Goal: Task Accomplishment & Management: Manage account settings

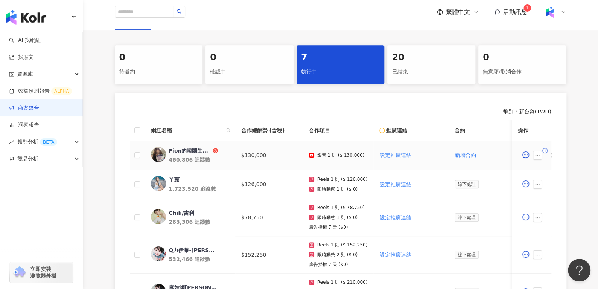
click at [183, 149] on div "Fion的韓國生活日常" at bounding box center [190, 151] width 42 height 8
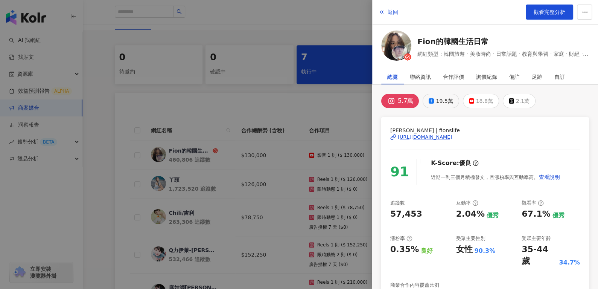
click at [439, 102] on div "19.5萬" at bounding box center [444, 101] width 17 height 11
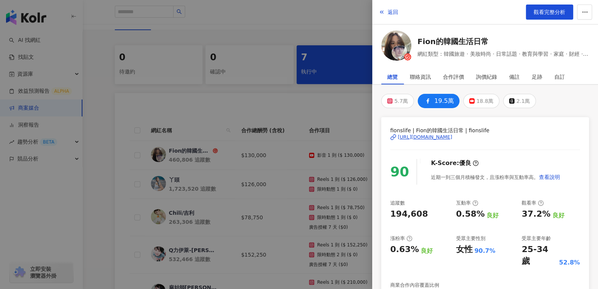
drag, startPoint x: 431, startPoint y: 140, endPoint x: 424, endPoint y: 136, distance: 7.9
click at [424, 136] on div "https://www.facebook.com/1534234306795561" at bounding box center [425, 137] width 55 height 7
click at [482, 97] on div "18.8萬" at bounding box center [484, 101] width 17 height 11
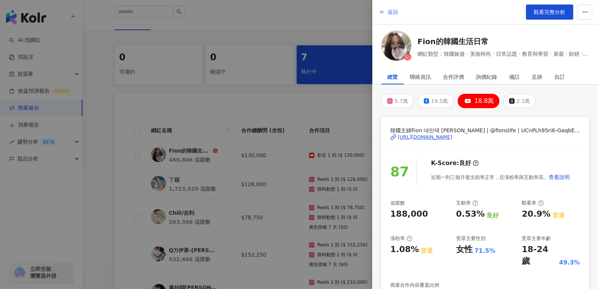
click at [395, 11] on span "返回" at bounding box center [392, 12] width 11 height 6
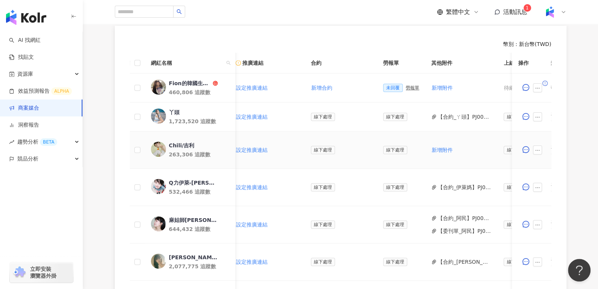
scroll to position [0, 156]
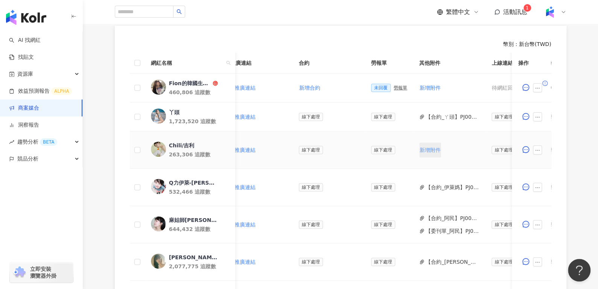
click at [423, 155] on button "新增附件" at bounding box center [430, 149] width 22 height 15
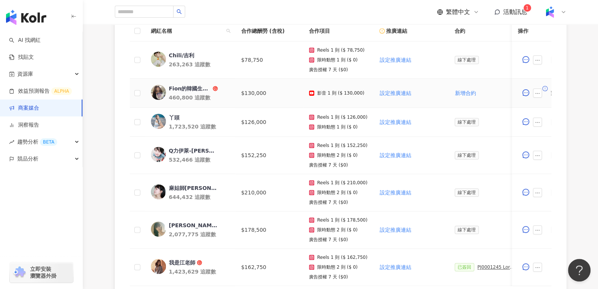
scroll to position [239, 0]
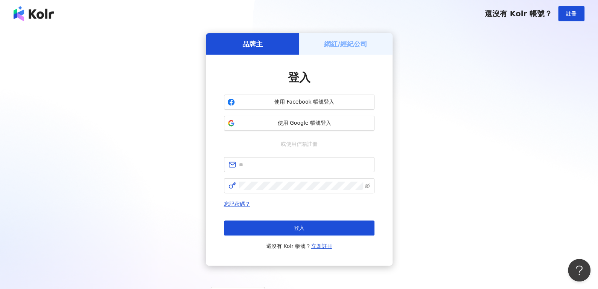
click at [114, 85] on div "品牌主 網紅/經紀公司 登入 使用 Facebook 帳號登入 使用 Google 帳號登入 或使用信箱註冊 忘記密碼？ 登入 還沒有 Kolr 帳號？ 立即…" at bounding box center [299, 149] width 580 height 232
click at [270, 126] on span "使用 Google 帳號登入" at bounding box center [304, 123] width 133 height 8
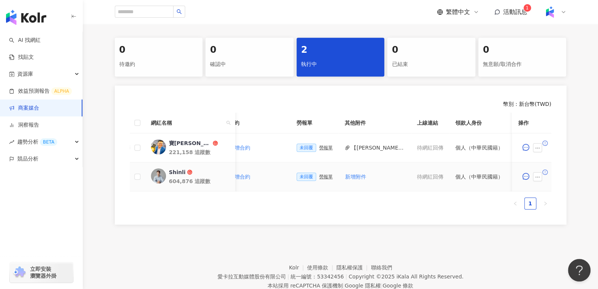
scroll to position [0, 226]
click at [346, 177] on span "新增附件" at bounding box center [355, 176] width 21 height 6
click at [150, 229] on div "0 待邀約 0 確認中 2 執行中 0 已結束 0 無意願/取消合作 幣別 ： 新台幣 ( TWD ) 網紅名稱 合作總酬勞 (含稅) 合作項目 推廣連結 合…" at bounding box center [340, 133] width 515 height 191
click at [359, 179] on button "【寶可孟的理財筆記本_勞報】PJ0001296 王道銀行_數位帳戶開戶推廣_202507_KOL影音圖文-1 copy_0.pdf" at bounding box center [378, 176] width 54 height 8
click at [131, 85] on div "幣別 ： 新台幣 ( TWD ) 網紅名稱 合作總酬勞 (含稅) 合作項目 推廣連結 合約 勞報單 其他附件 上線連結 領款人身份 備註 付款狀態 操作 Sh…" at bounding box center [340, 154] width 451 height 139
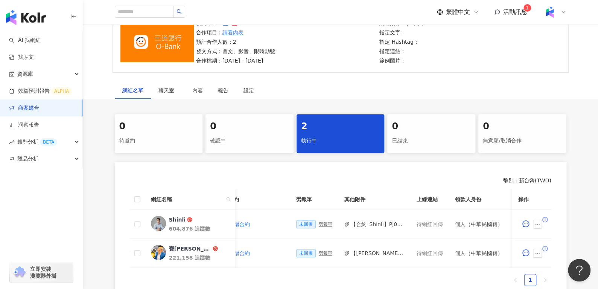
scroll to position [0, 0]
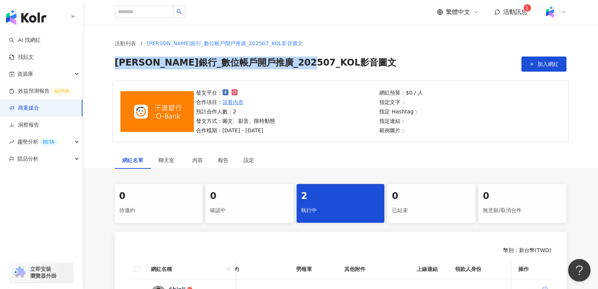
drag, startPoint x: 115, startPoint y: 64, endPoint x: 372, endPoint y: 67, distance: 257.7
click at [372, 67] on div "王道銀行_數位帳戶開戶推廣_202507_KOL影音圖文 加入網紅" at bounding box center [340, 63] width 451 height 15
copy span "王道銀行_數位帳戶開戶推廣_202507_KOL影音圖文"
click at [129, 181] on div "網紅名單 聊天室 內容 報告 設定 0 待邀約 0 確認中 2 執行中 0 已結束 0 無意願/取消合作 幣別 ： 新台幣 ( TWD ) 網紅名稱 合作總酬…" at bounding box center [340, 262] width 515 height 223
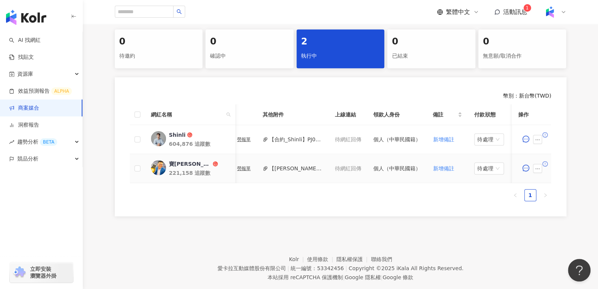
scroll to position [0, 333]
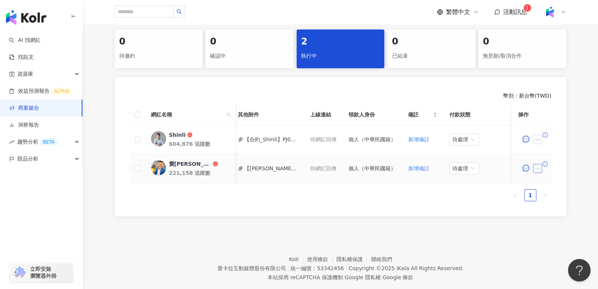
click at [538, 168] on icon "ellipsis" at bounding box center [537, 168] width 4 height 1
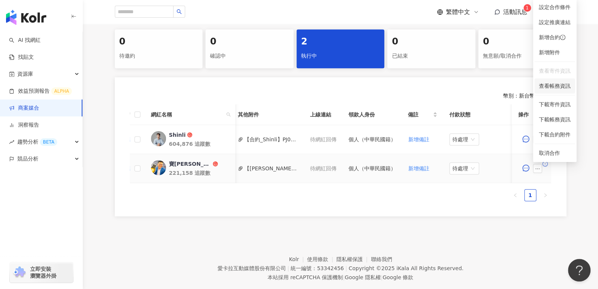
click at [551, 87] on span "查看帳務資訊" at bounding box center [555, 86] width 32 height 8
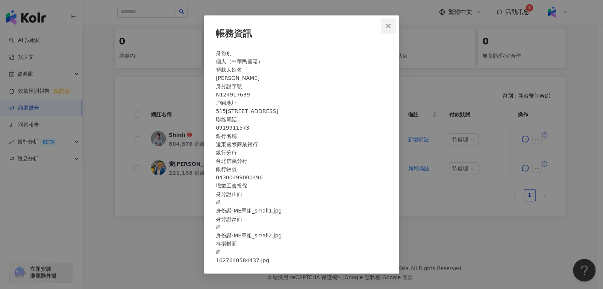
click at [386, 24] on icon "close" at bounding box center [388, 26] width 5 height 5
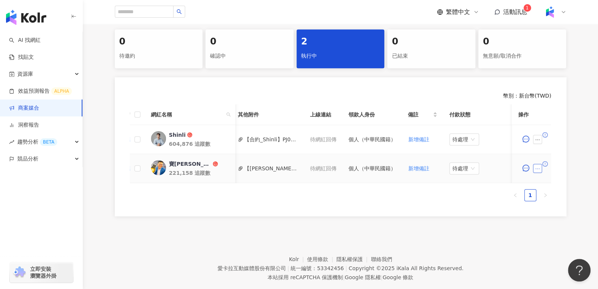
click at [536, 167] on icon "ellipsis" at bounding box center [537, 168] width 5 height 5
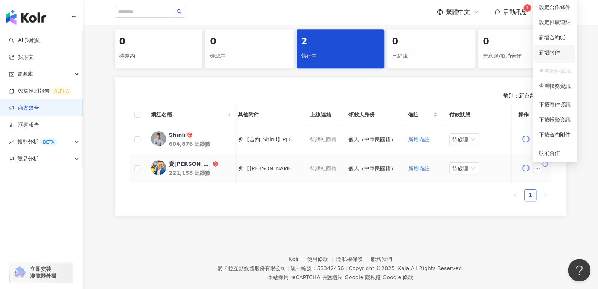
click at [545, 53] on span "新增附件" at bounding box center [549, 52] width 21 height 6
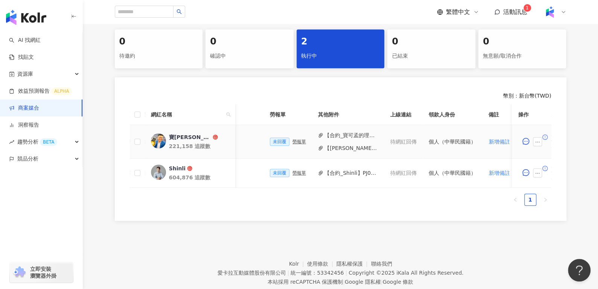
scroll to position [0, 197]
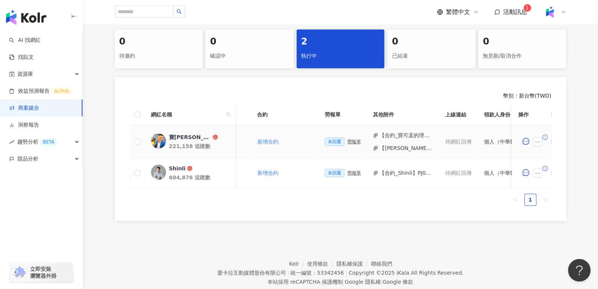
click at [347, 140] on div "勞報單" at bounding box center [354, 141] width 14 height 5
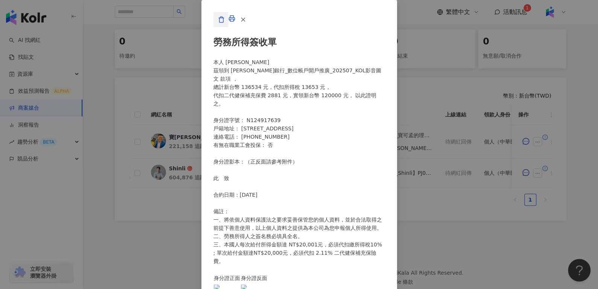
click at [228, 27] on button "button" at bounding box center [220, 19] width 15 height 15
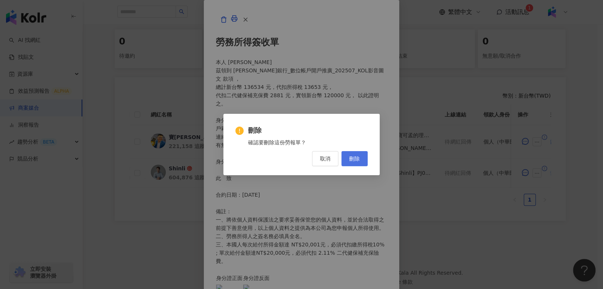
click at [348, 157] on button "刪除" at bounding box center [355, 158] width 26 height 15
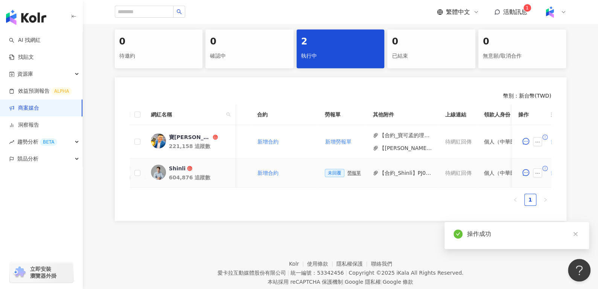
click at [347, 174] on div "勞報單" at bounding box center [354, 172] width 14 height 5
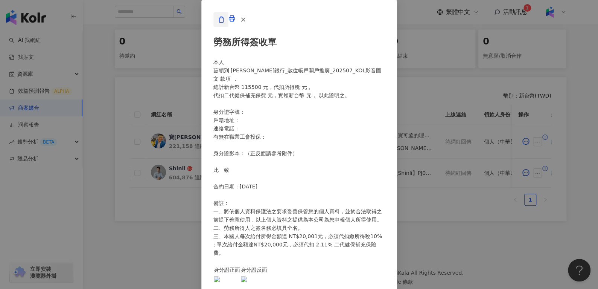
click at [228, 27] on button "button" at bounding box center [220, 19] width 15 height 15
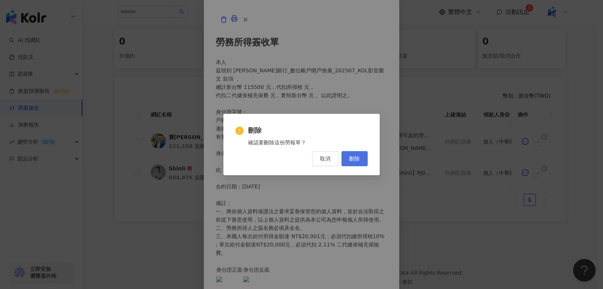
click at [348, 156] on button "刪除" at bounding box center [355, 158] width 26 height 15
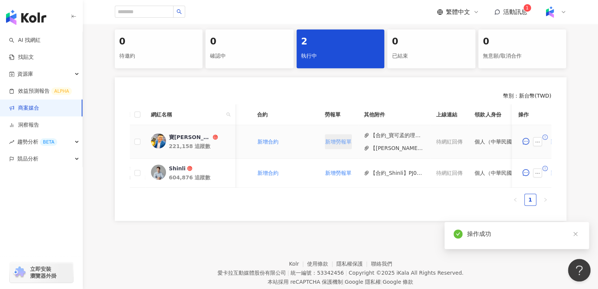
scroll to position [0, 324]
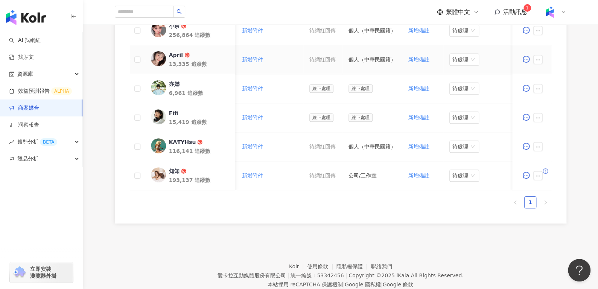
scroll to position [333, 0]
